Goal: Task Accomplishment & Management: Use online tool/utility

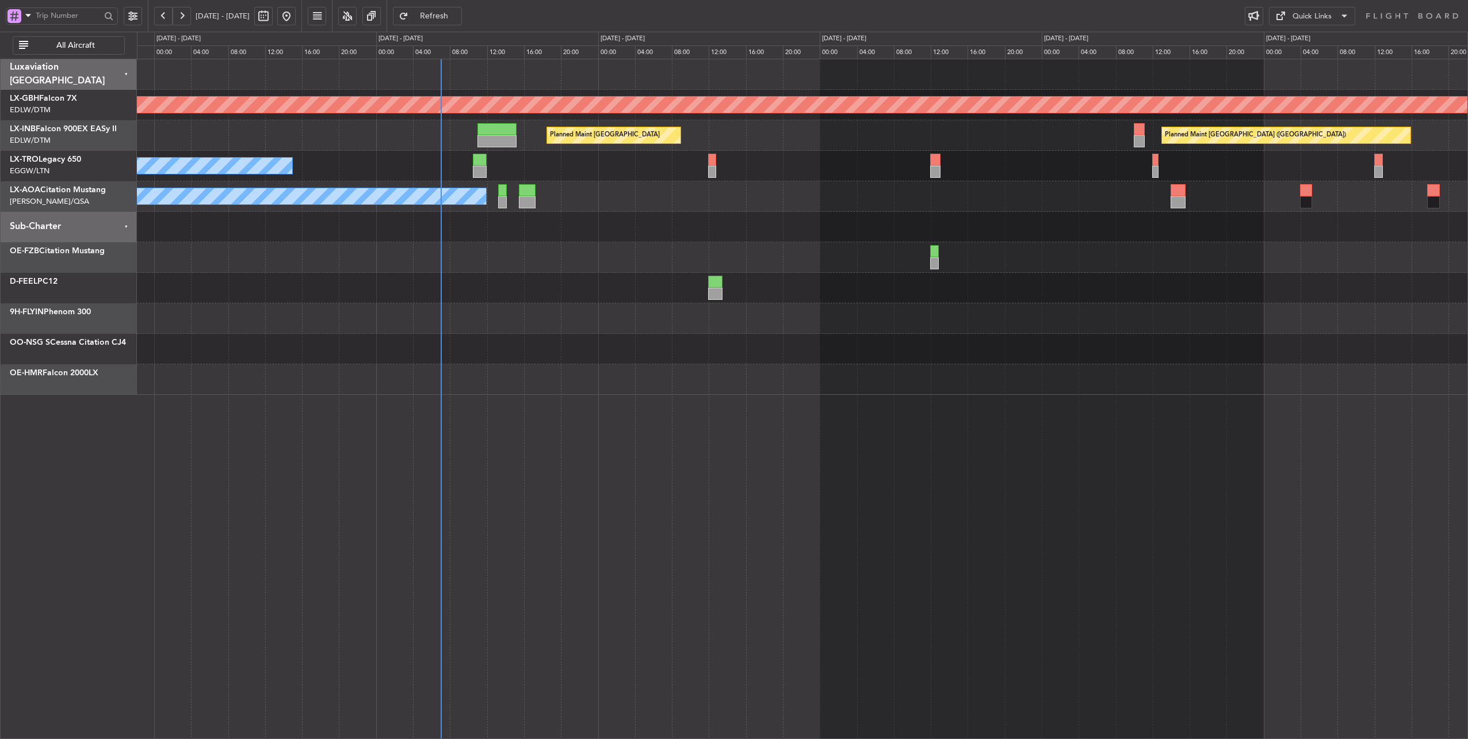
click at [536, 265] on div at bounding box center [802, 257] width 1331 height 30
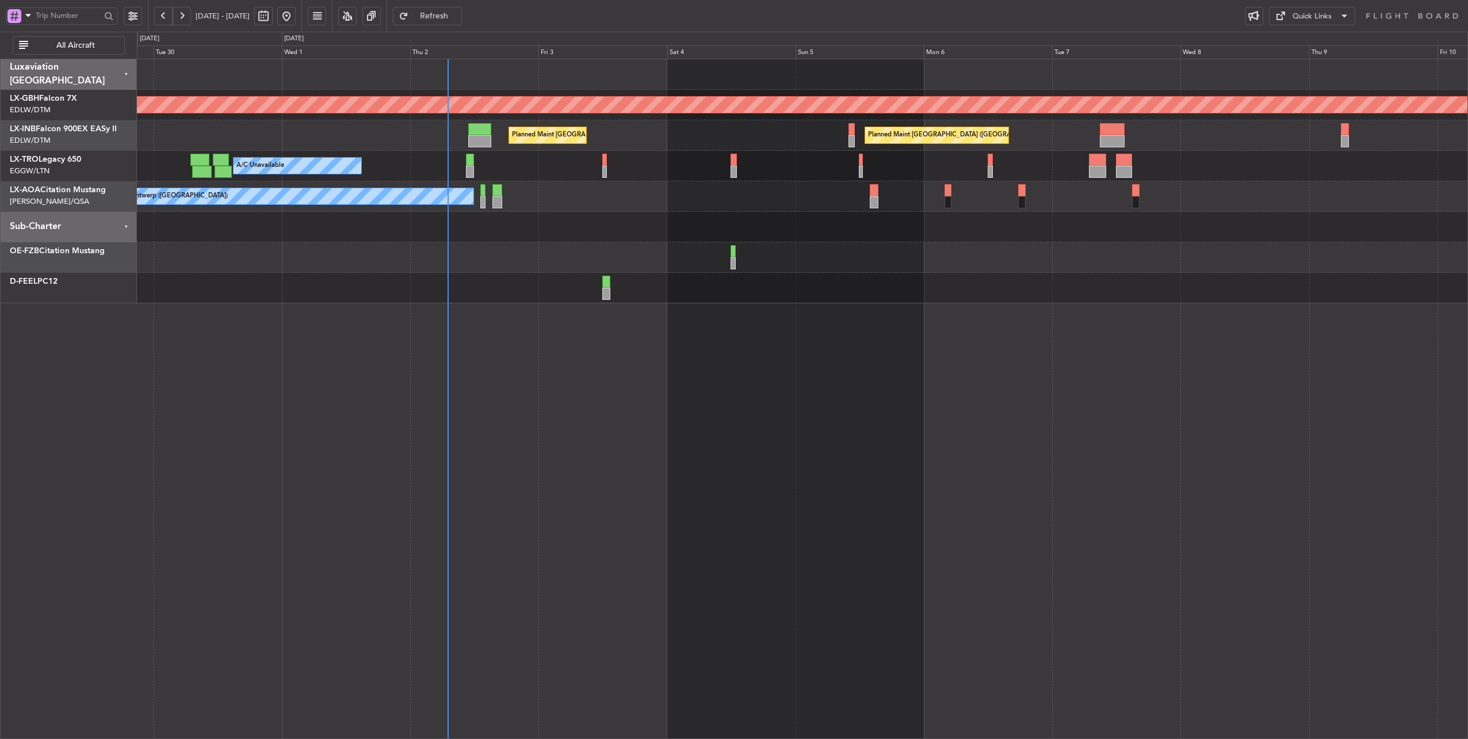
click at [592, 208] on div "No Crew Antwerp ([GEOGRAPHIC_DATA]) No Crew [GEOGRAPHIC_DATA] ([GEOGRAPHIC_DATA…" at bounding box center [802, 196] width 1331 height 30
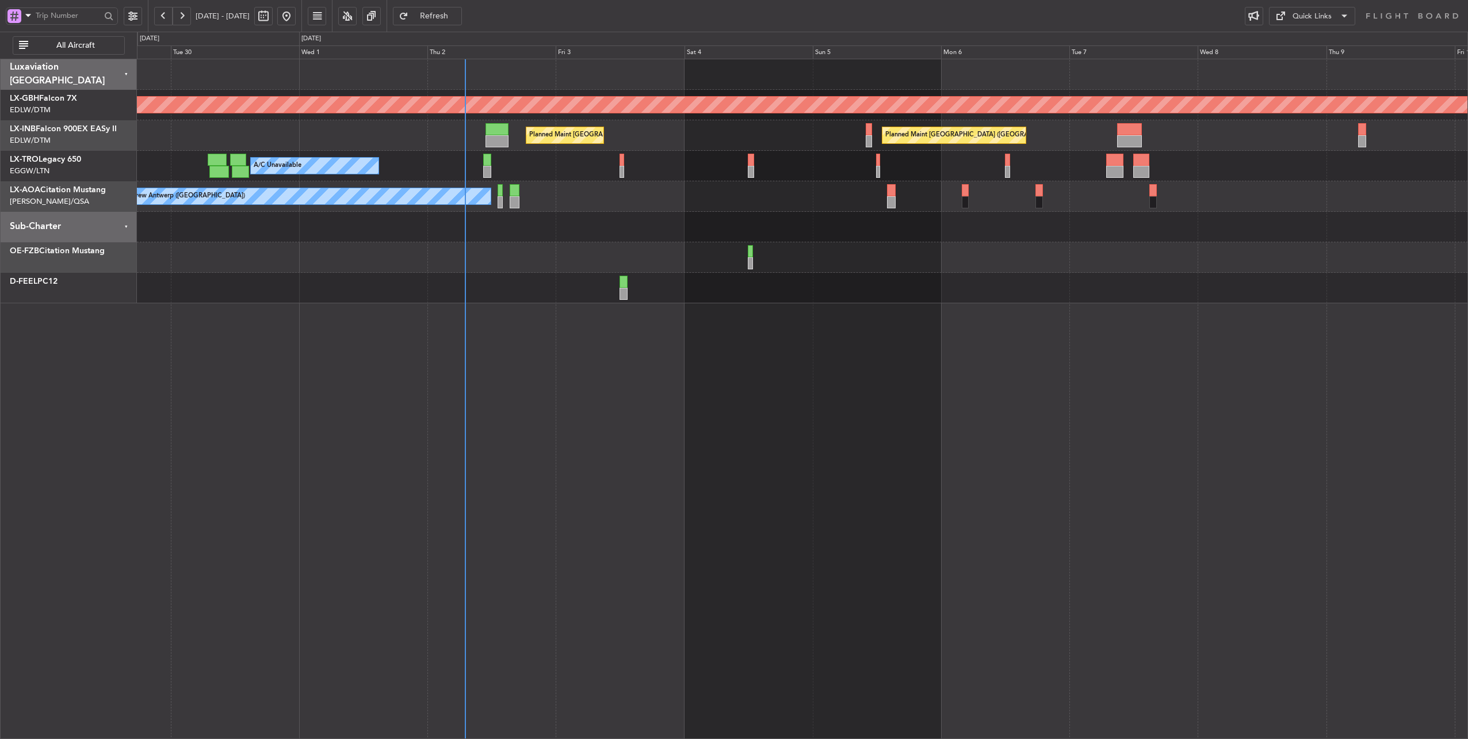
click at [716, 192] on div "No Crew Antwerp ([GEOGRAPHIC_DATA]) No Crew [GEOGRAPHIC_DATA] ([GEOGRAPHIC_DATA…" at bounding box center [802, 196] width 1331 height 30
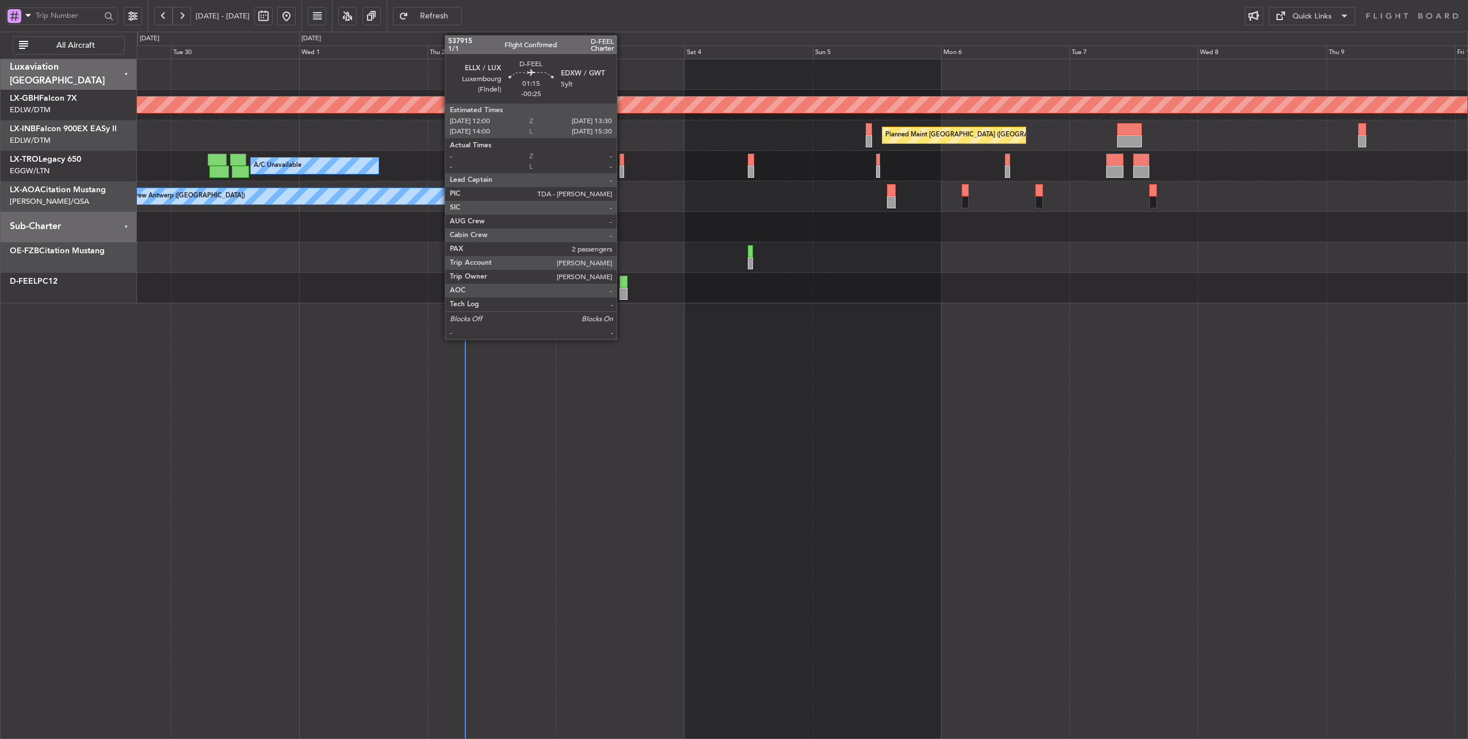
click at [622, 294] on div at bounding box center [623, 294] width 8 height 12
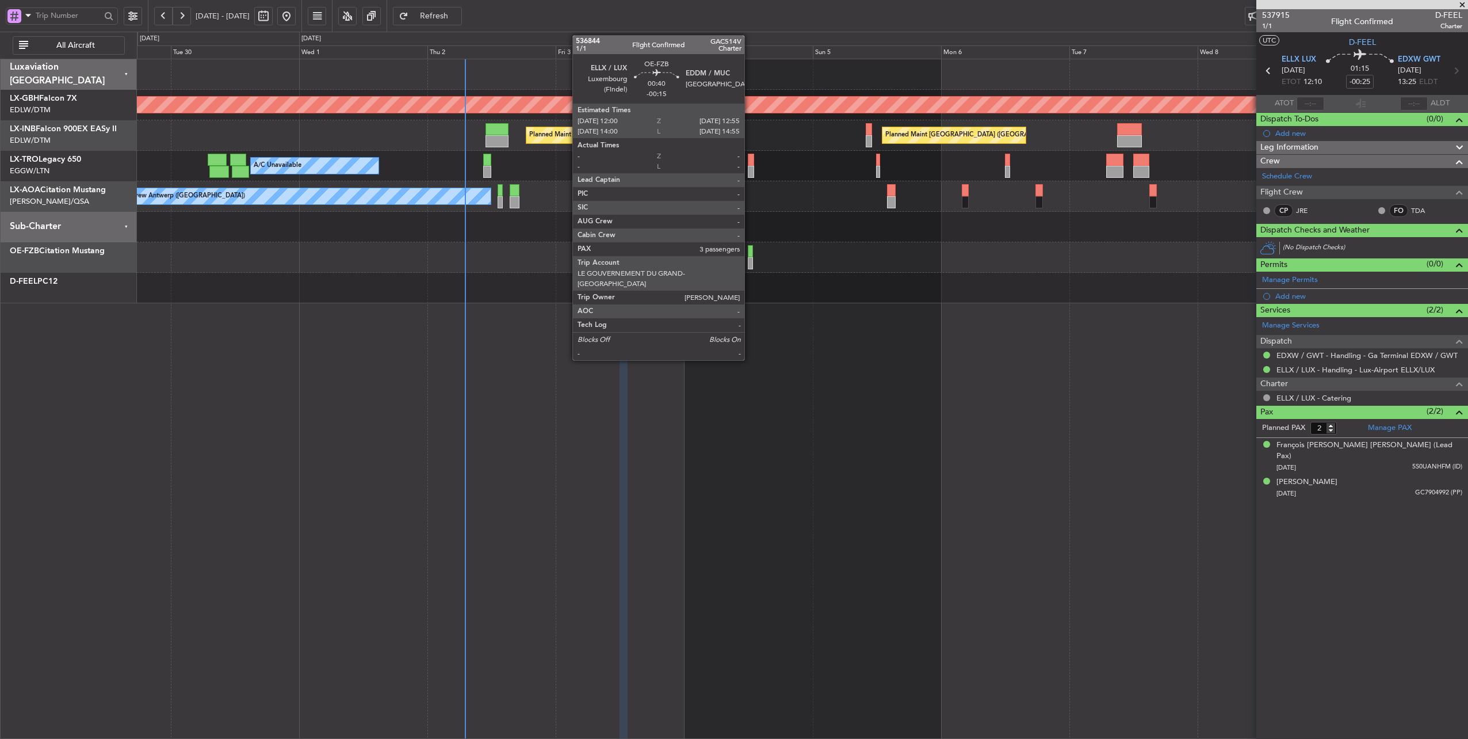
click at [750, 255] on div at bounding box center [750, 251] width 5 height 12
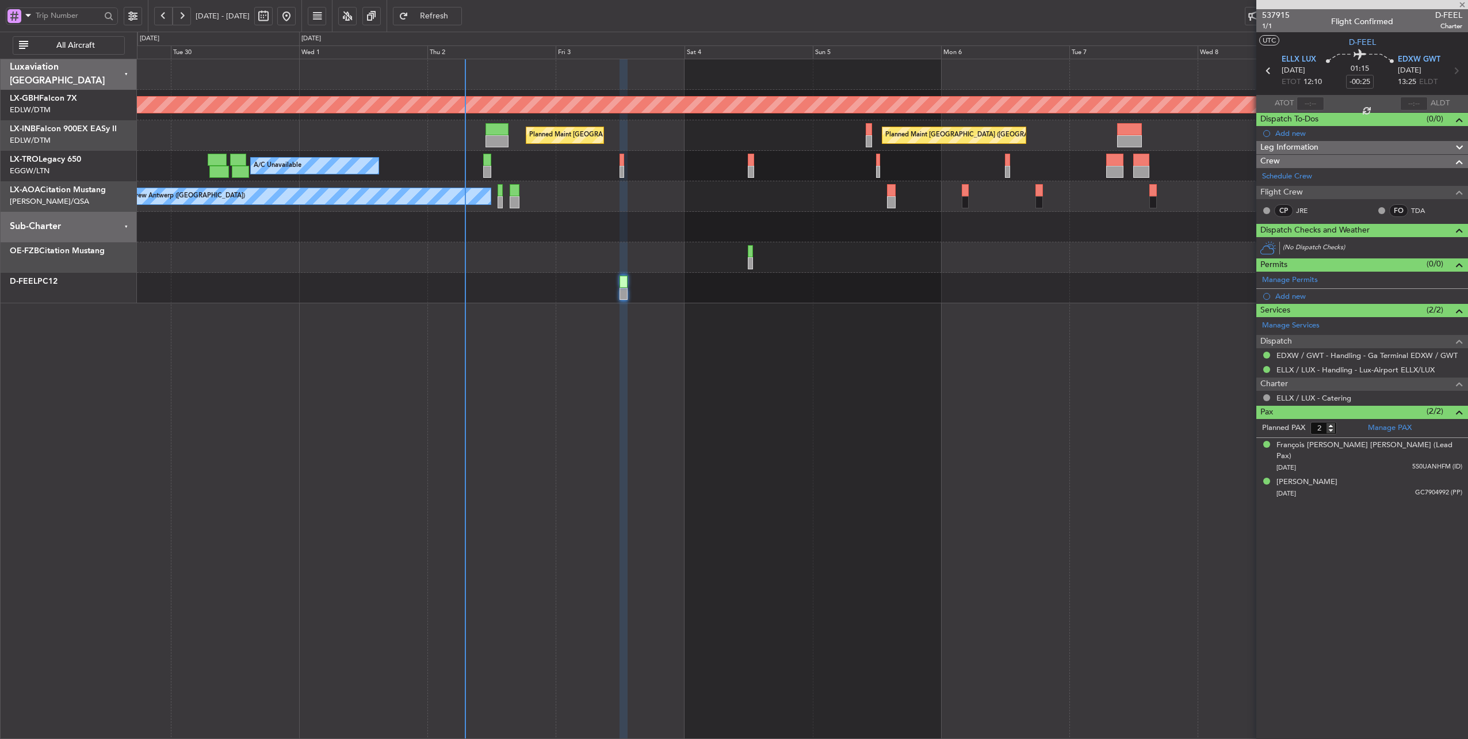
type input "-00:15"
type input "3"
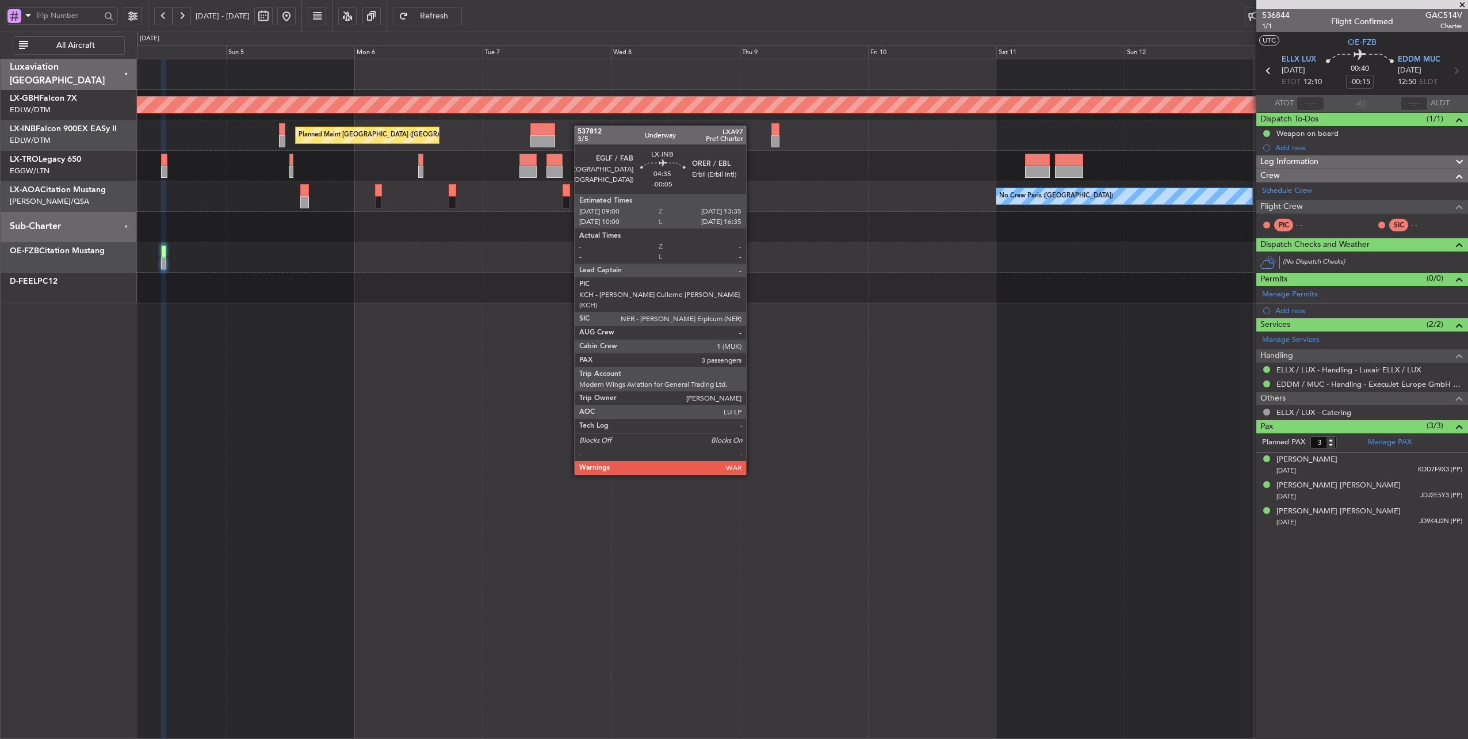
click at [531, 133] on div "Planned Maint [GEOGRAPHIC_DATA] ([GEOGRAPHIC_DATA]) Planned Maint [GEOGRAPHIC_D…" at bounding box center [802, 135] width 1331 height 30
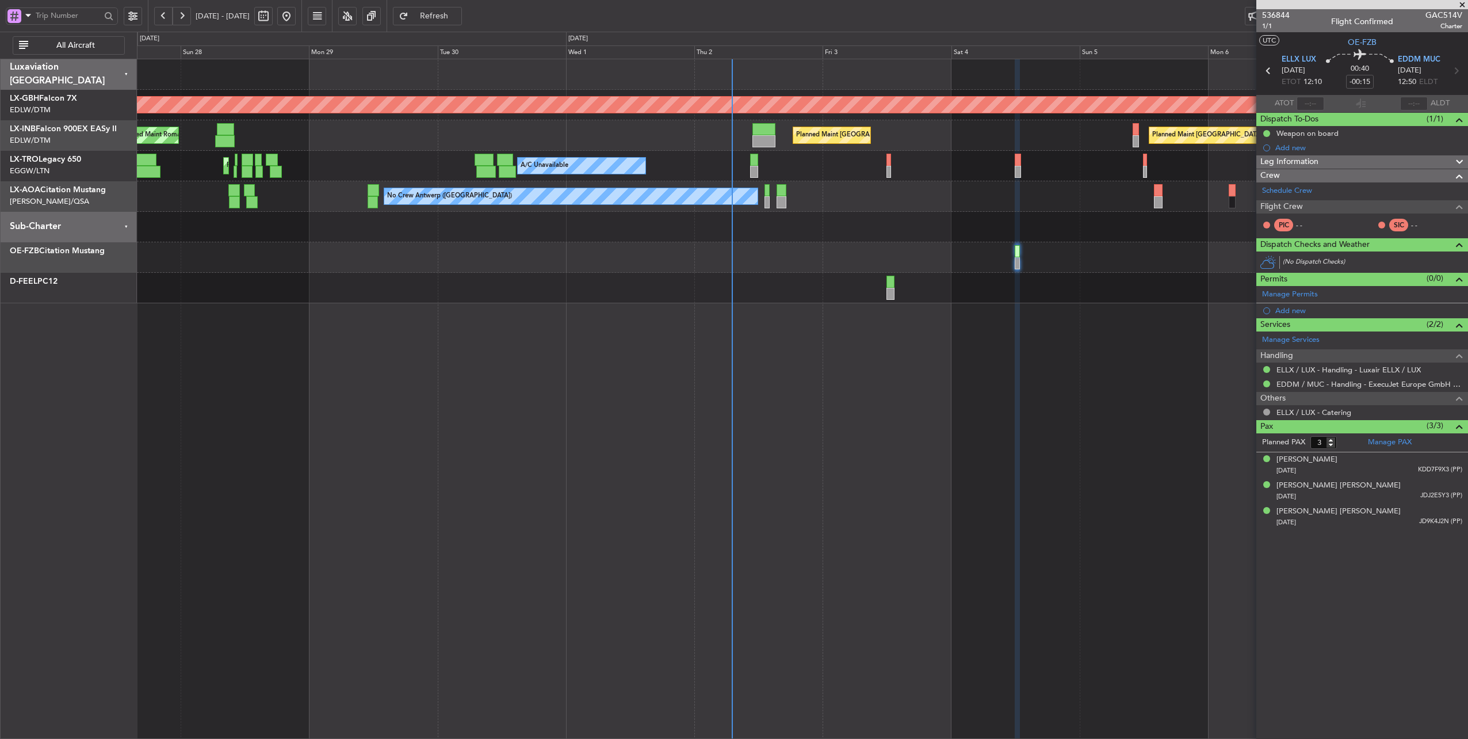
click at [926, 127] on div "Planned Maint [GEOGRAPHIC_DATA] Planned Maint [GEOGRAPHIC_DATA] ([GEOGRAPHIC_DA…" at bounding box center [802, 135] width 1331 height 30
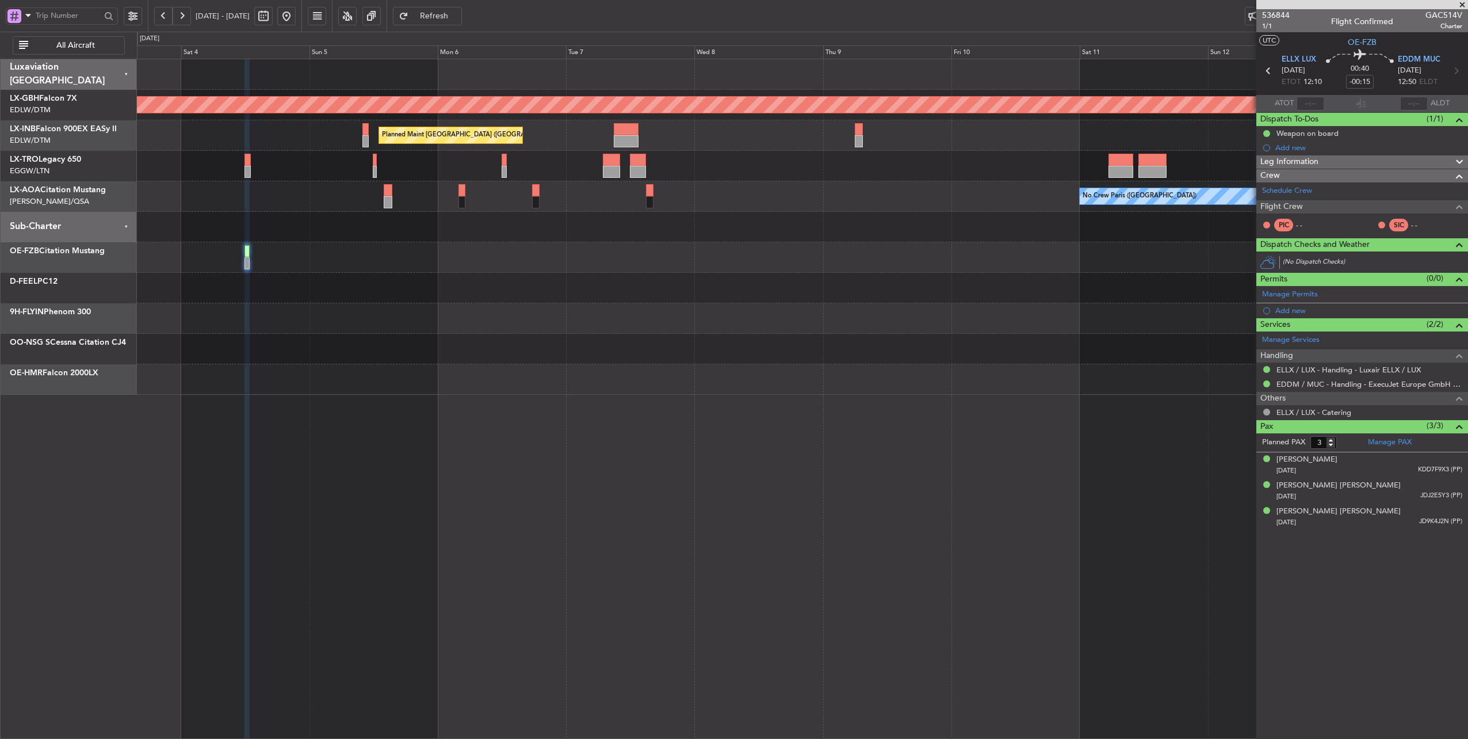
click at [277, 198] on div "Planned Maint Nurnberg Planned Maint [GEOGRAPHIC_DATA] ([GEOGRAPHIC_DATA]) Plan…" at bounding box center [802, 226] width 1331 height 335
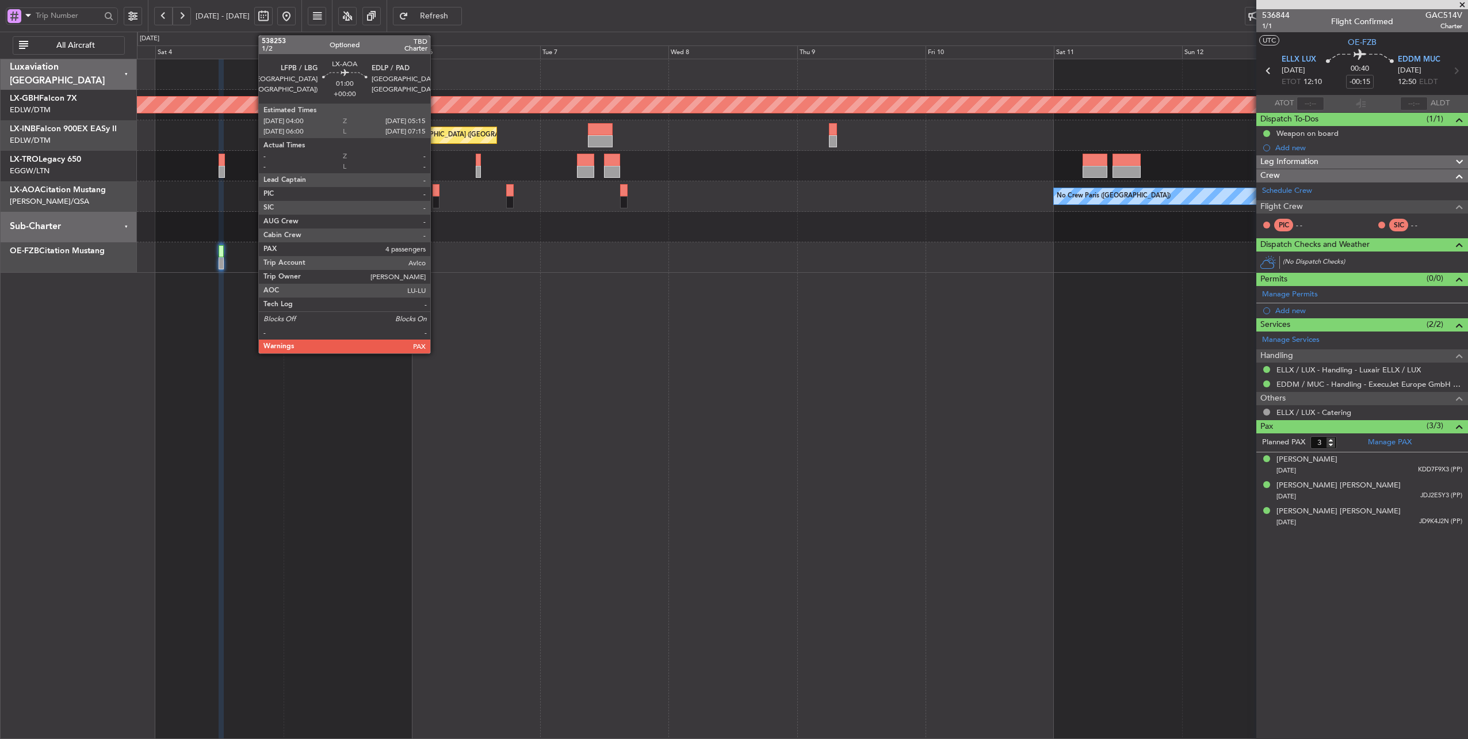
click at [436, 189] on div at bounding box center [436, 190] width 7 height 12
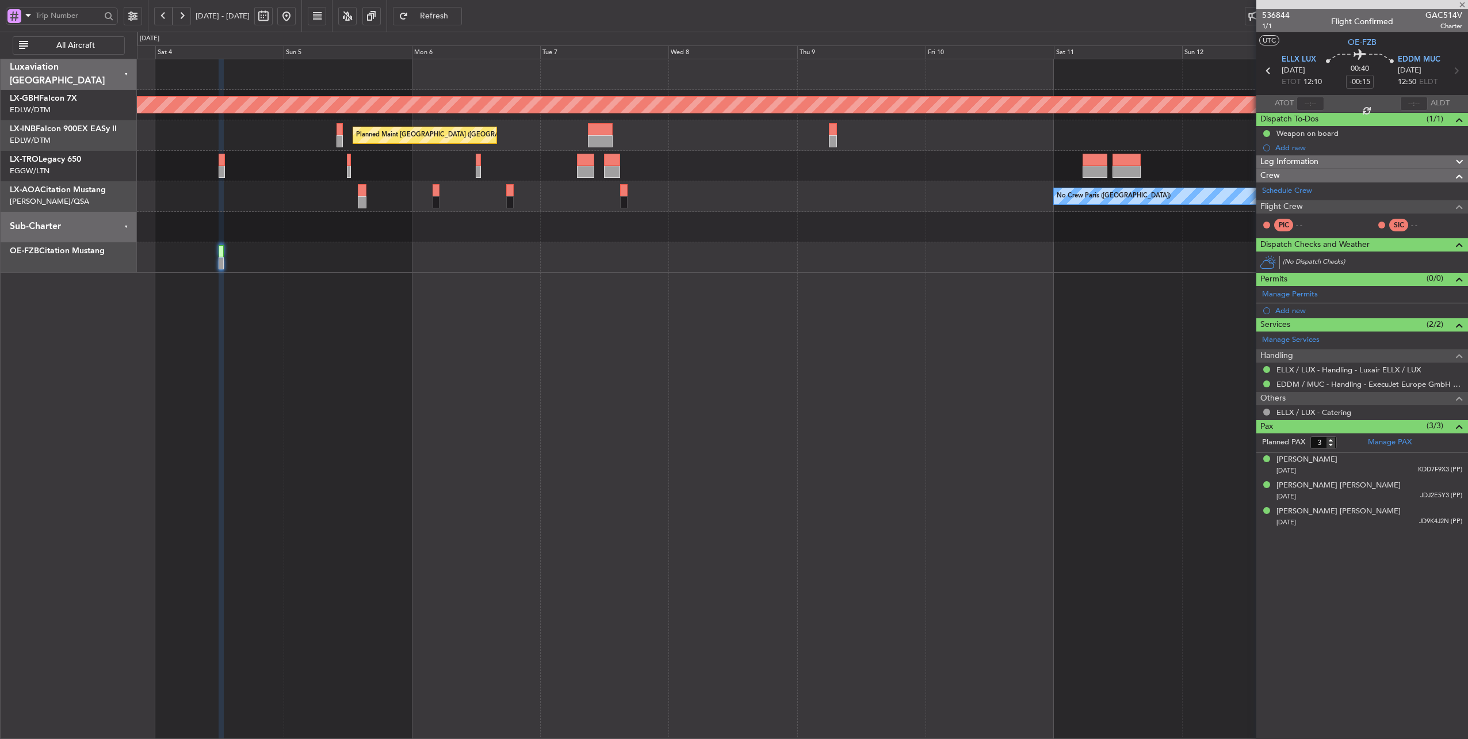
type input "4"
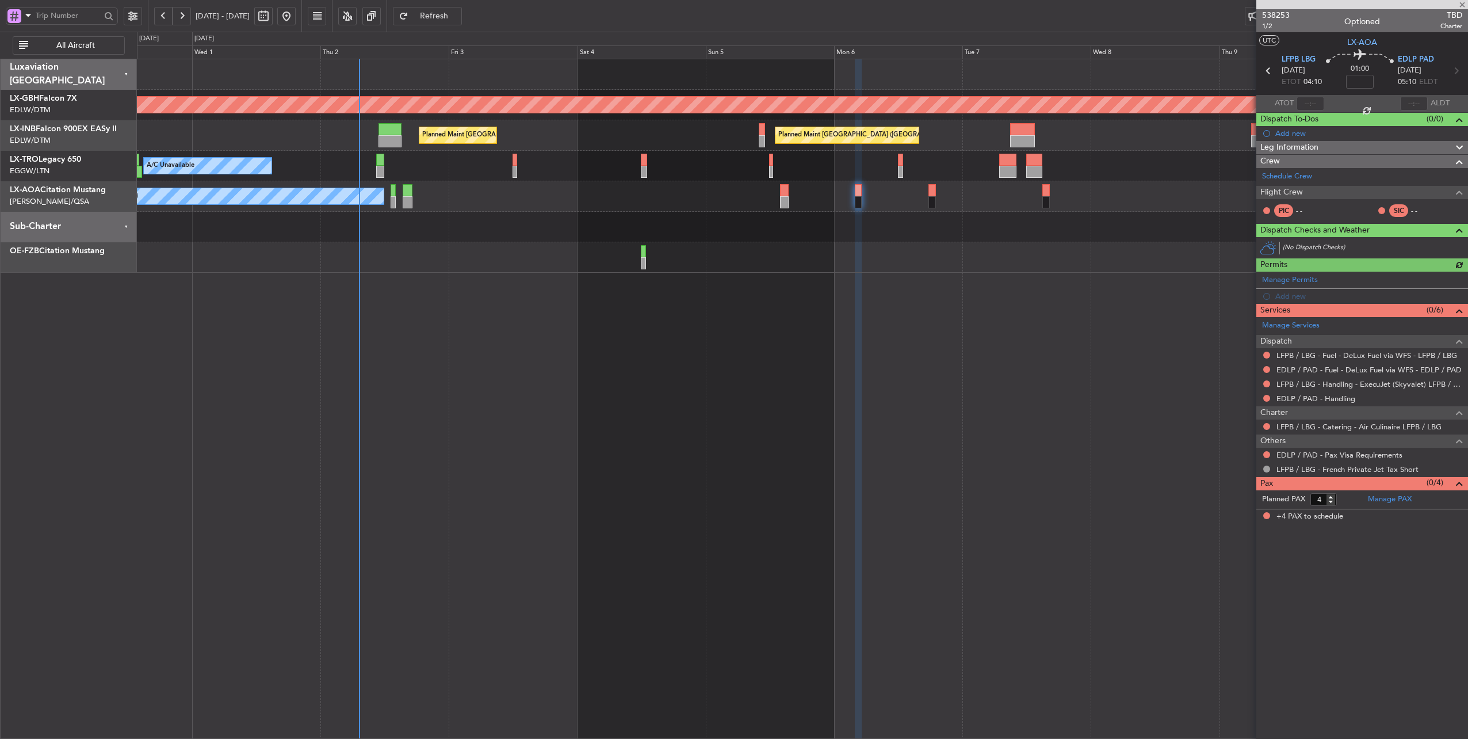
click at [962, 189] on div "Planned Maint Nurnberg Planned Maint [GEOGRAPHIC_DATA] ([GEOGRAPHIC_DATA]) Plan…" at bounding box center [802, 165] width 1331 height 213
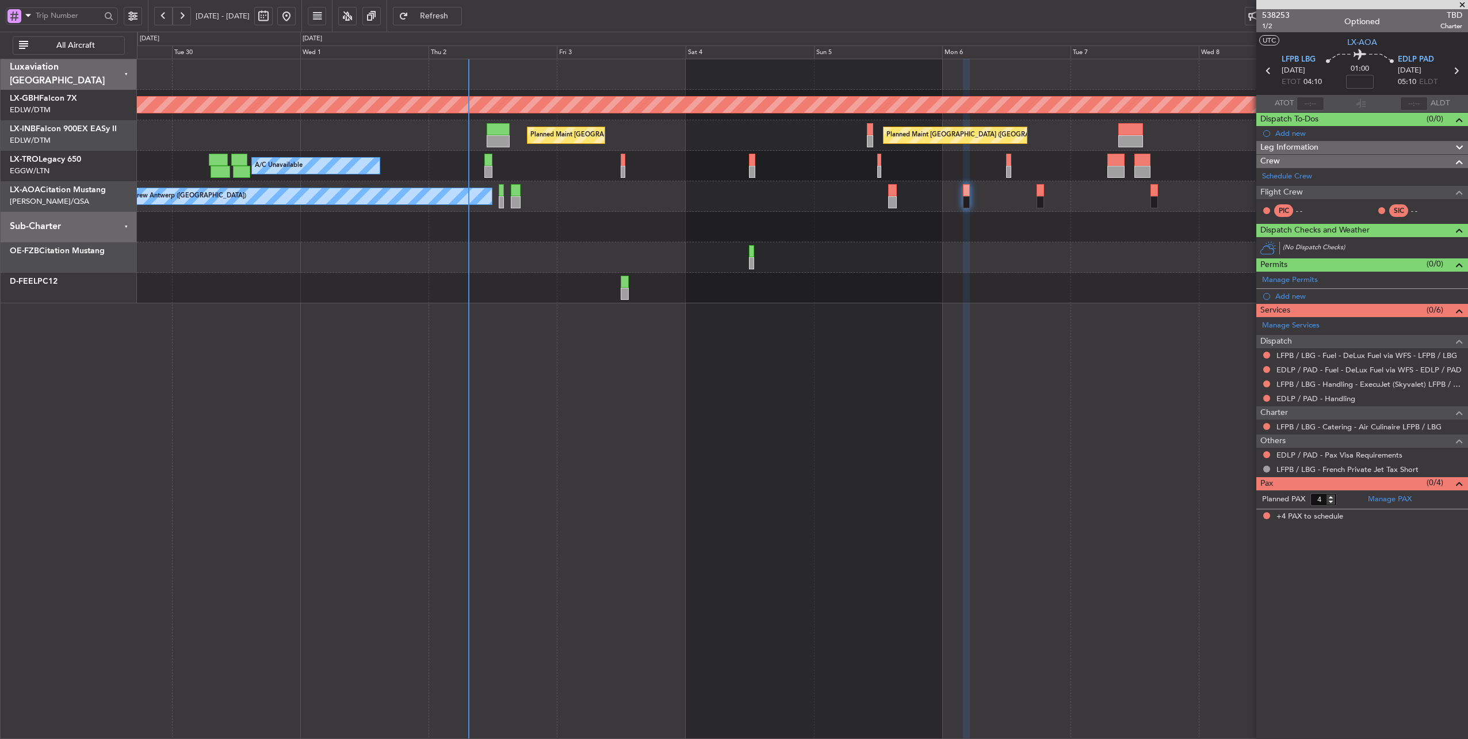
click at [533, 168] on div "A/C Unavailable Planned Maint [GEOGRAPHIC_DATA] ([GEOGRAPHIC_DATA])" at bounding box center [802, 166] width 1331 height 30
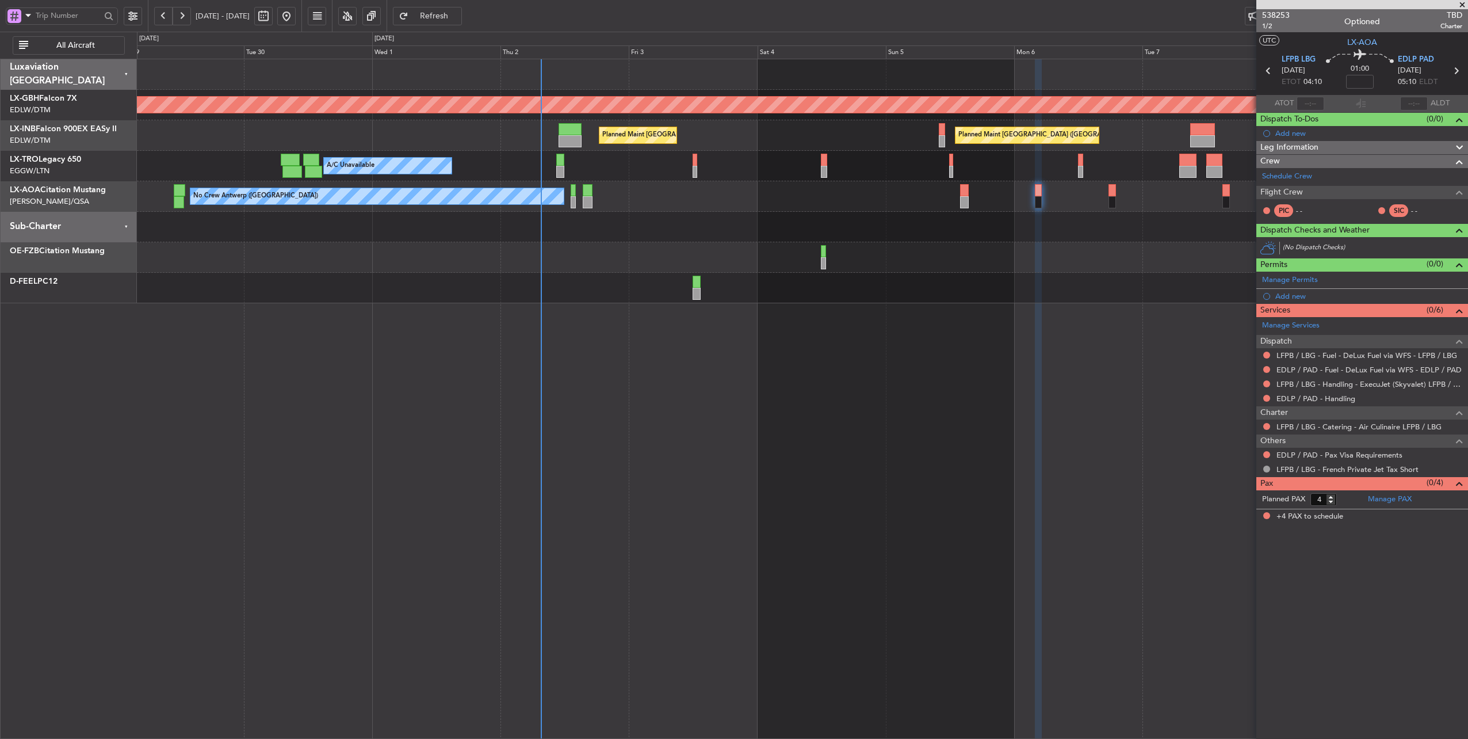
click at [629, 171] on div "A/C Unavailable Planned Maint [GEOGRAPHIC_DATA] ([GEOGRAPHIC_DATA])" at bounding box center [802, 166] width 1331 height 30
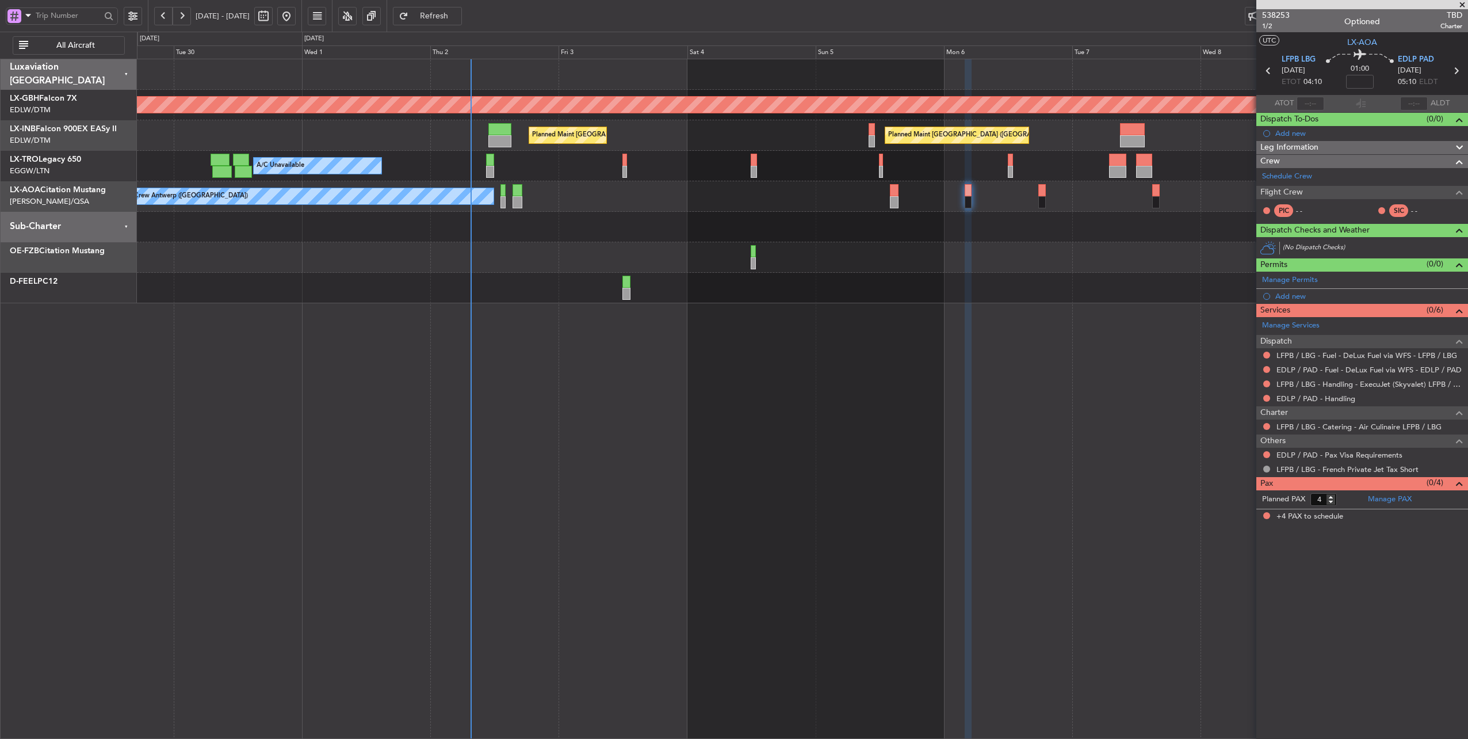
click at [504, 213] on div "Planned Maint Nurnberg Planned Maint [GEOGRAPHIC_DATA] Planned Maint [GEOGRAPHI…" at bounding box center [802, 181] width 1331 height 244
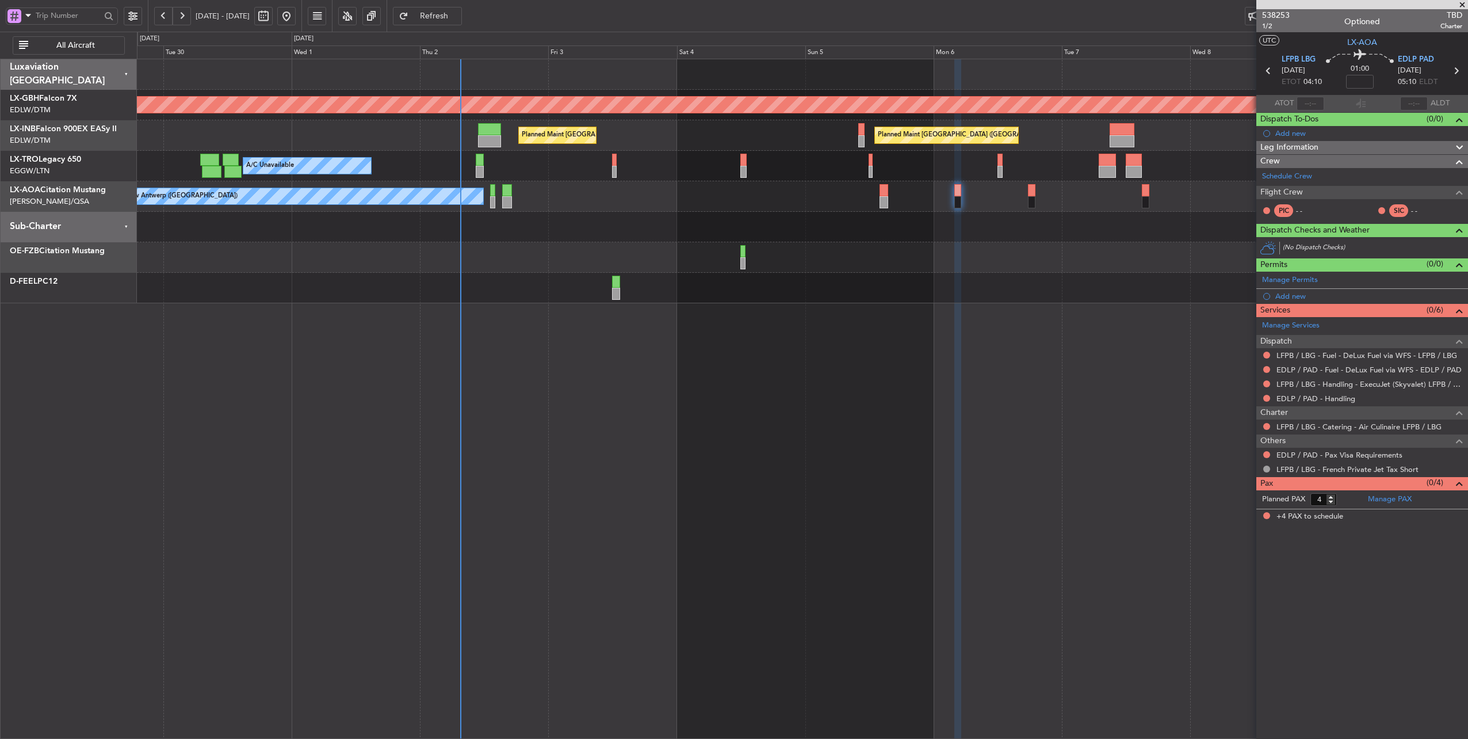
click at [532, 165] on div "A/C Unavailable Planned Maint [GEOGRAPHIC_DATA] ([GEOGRAPHIC_DATA])" at bounding box center [802, 166] width 1331 height 30
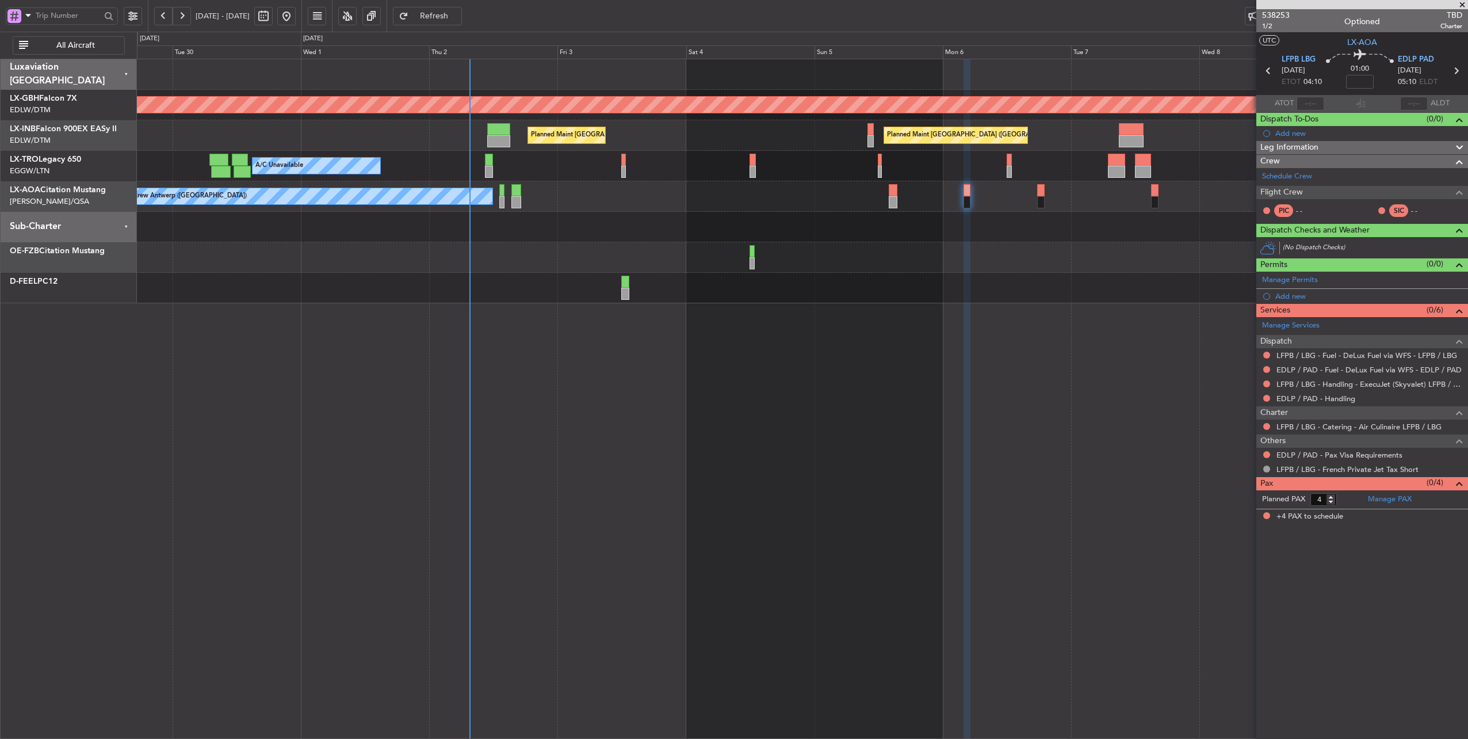
click at [442, 166] on div "A/C Unavailable Planned Maint [GEOGRAPHIC_DATA] ([GEOGRAPHIC_DATA])" at bounding box center [802, 166] width 1331 height 30
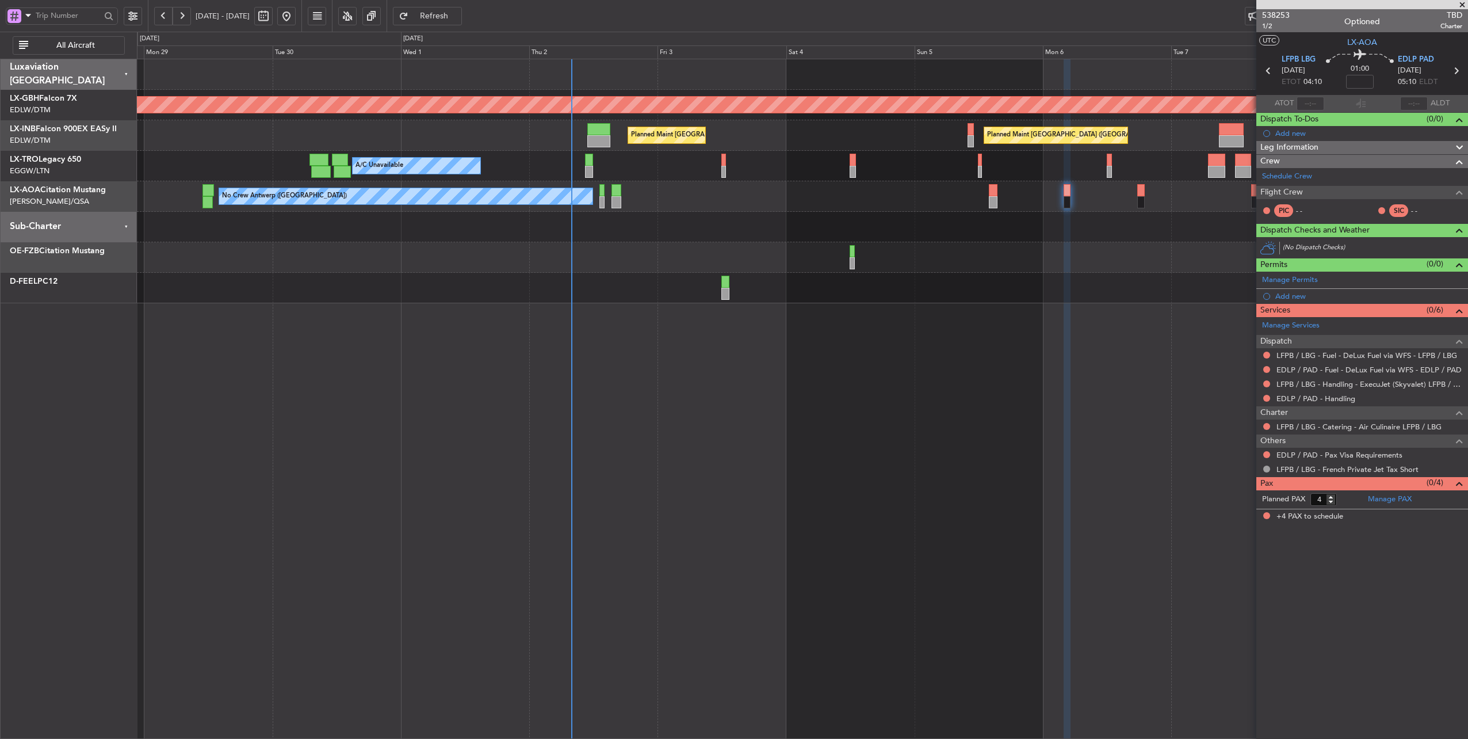
click at [602, 236] on div at bounding box center [802, 227] width 1331 height 30
